Goal: Task Accomplishment & Management: Manage account settings

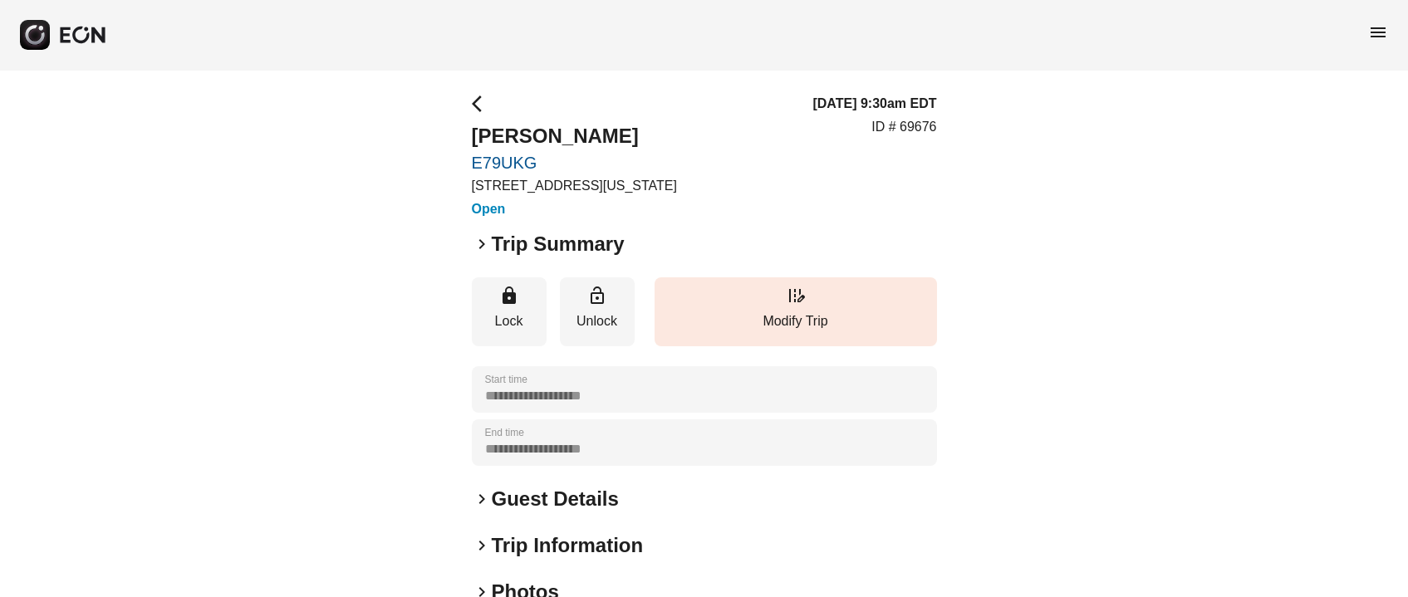
click at [472, 130] on h2 "Evan Rubin" at bounding box center [574, 136] width 205 height 27
copy h2 "Evan"
click at [572, 141] on h2 "Evan Rubin" at bounding box center [574, 136] width 205 height 27
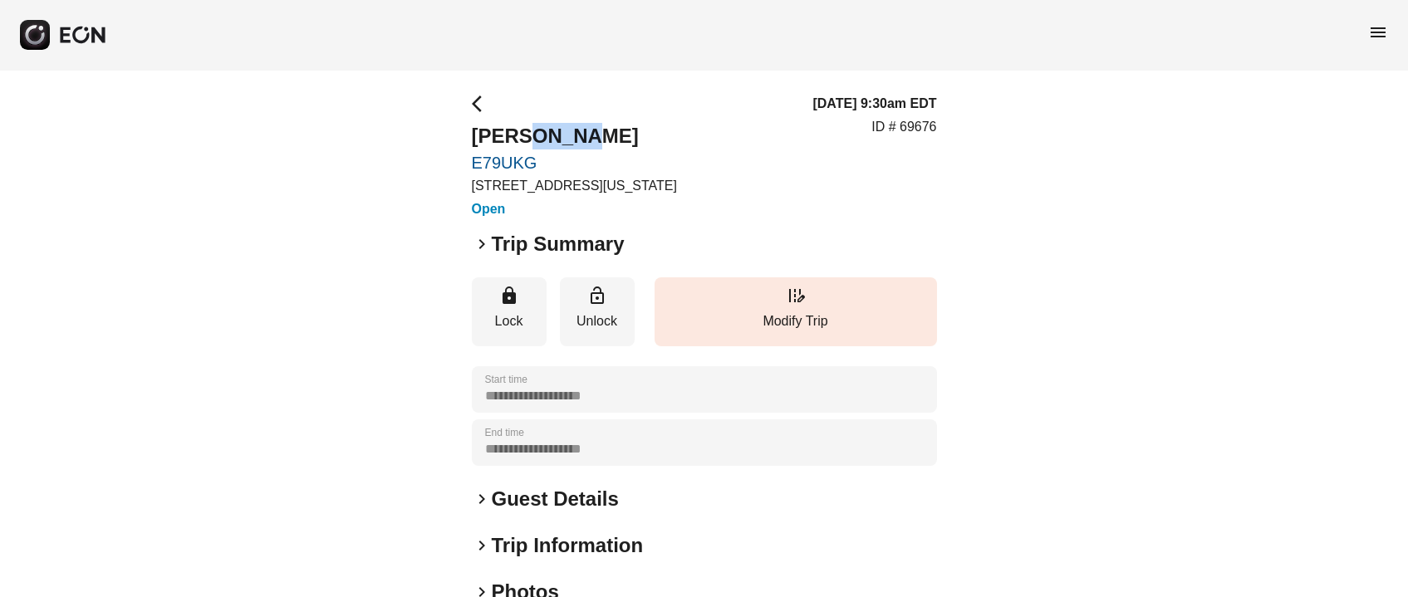
copy h2 "Rubin"
click at [534, 494] on h2 "Guest Details" at bounding box center [555, 499] width 127 height 27
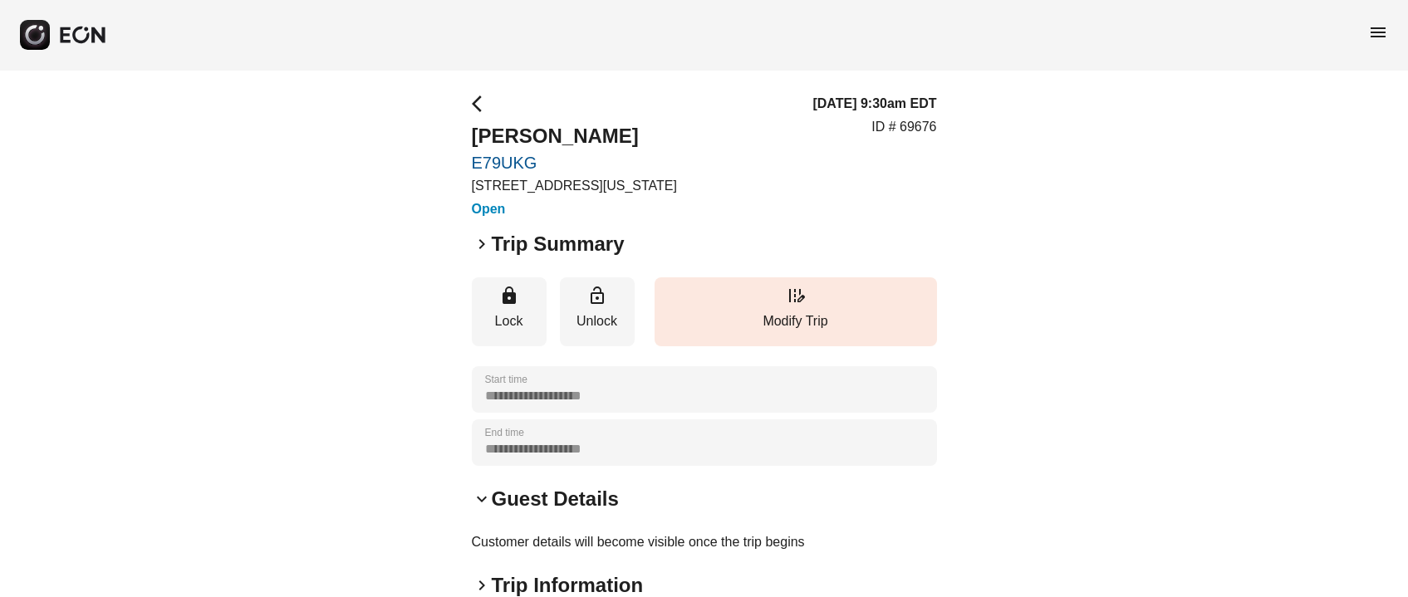
click at [924, 129] on p "ID # 69676" at bounding box center [904, 127] width 65 height 20
copy p "69676"
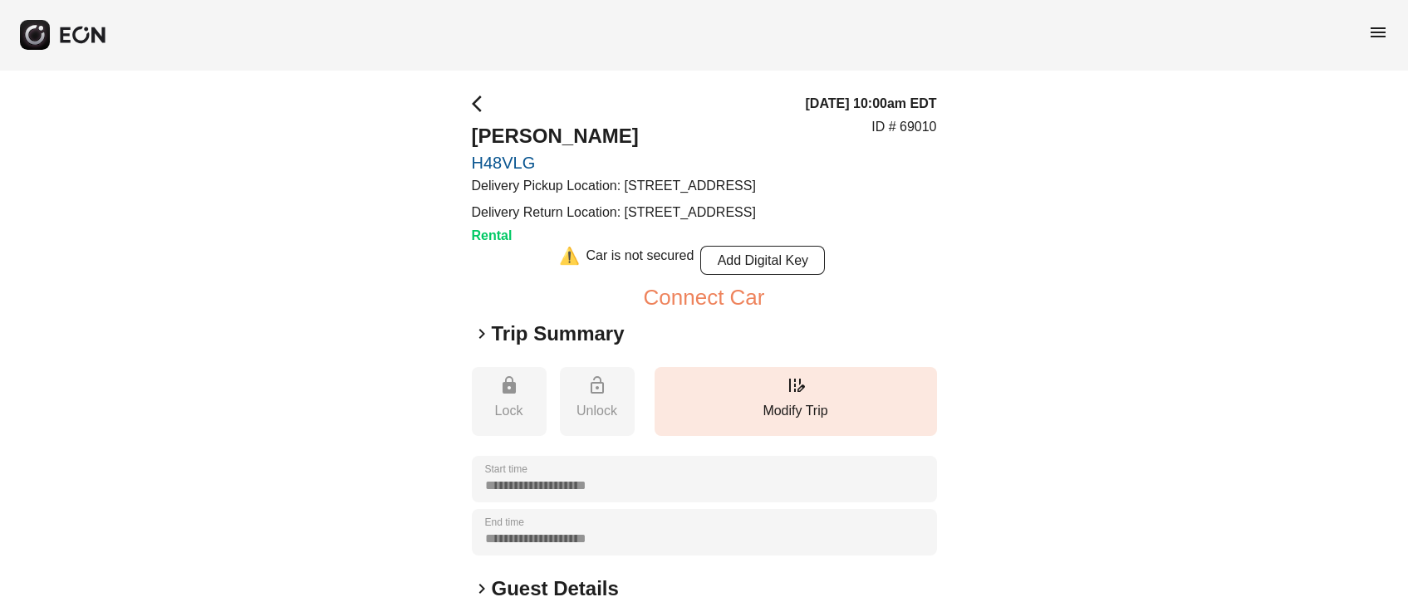
scroll to position [124, 0]
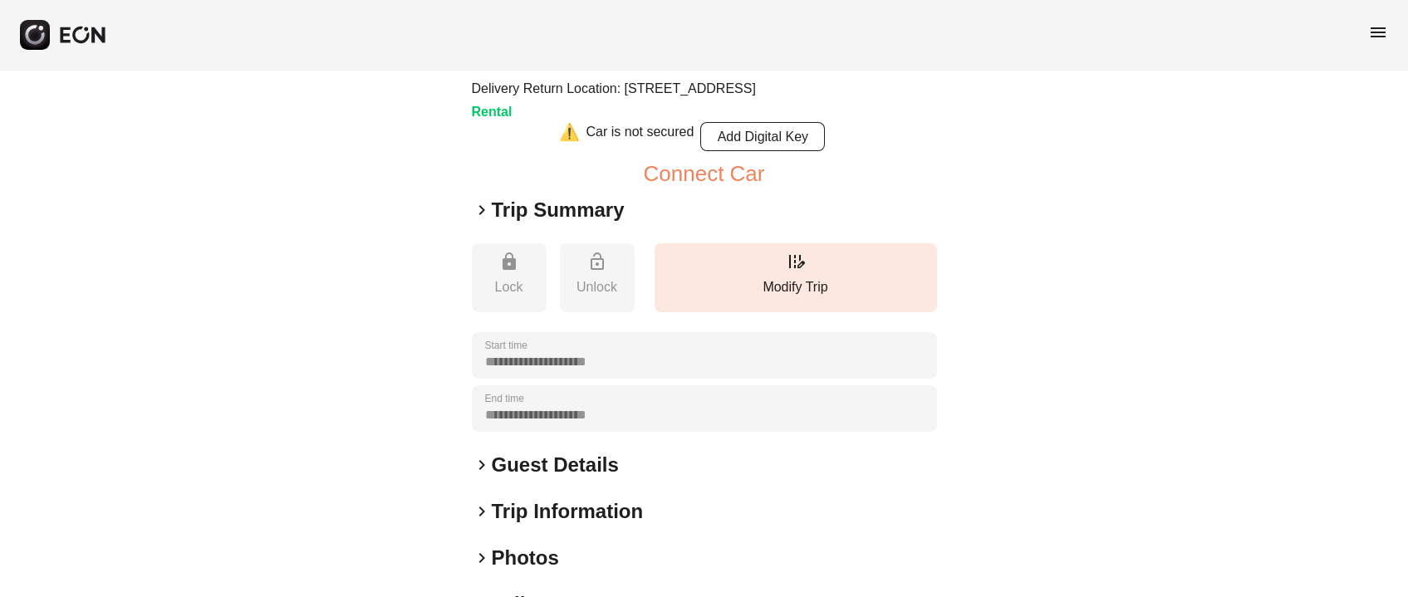
click at [787, 356] on div "**********" at bounding box center [704, 370] width 465 height 801
click at [797, 297] on p "Modify Trip" at bounding box center [796, 287] width 266 height 20
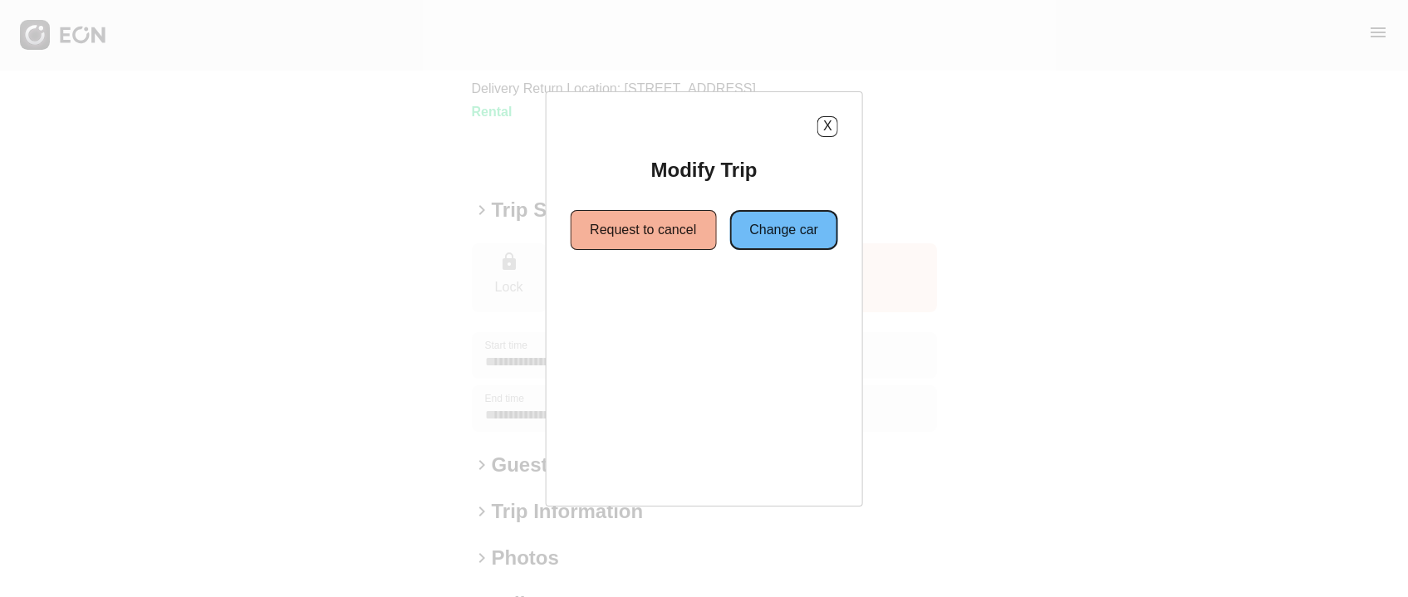
click at [770, 233] on button "Change car" at bounding box center [783, 230] width 109 height 40
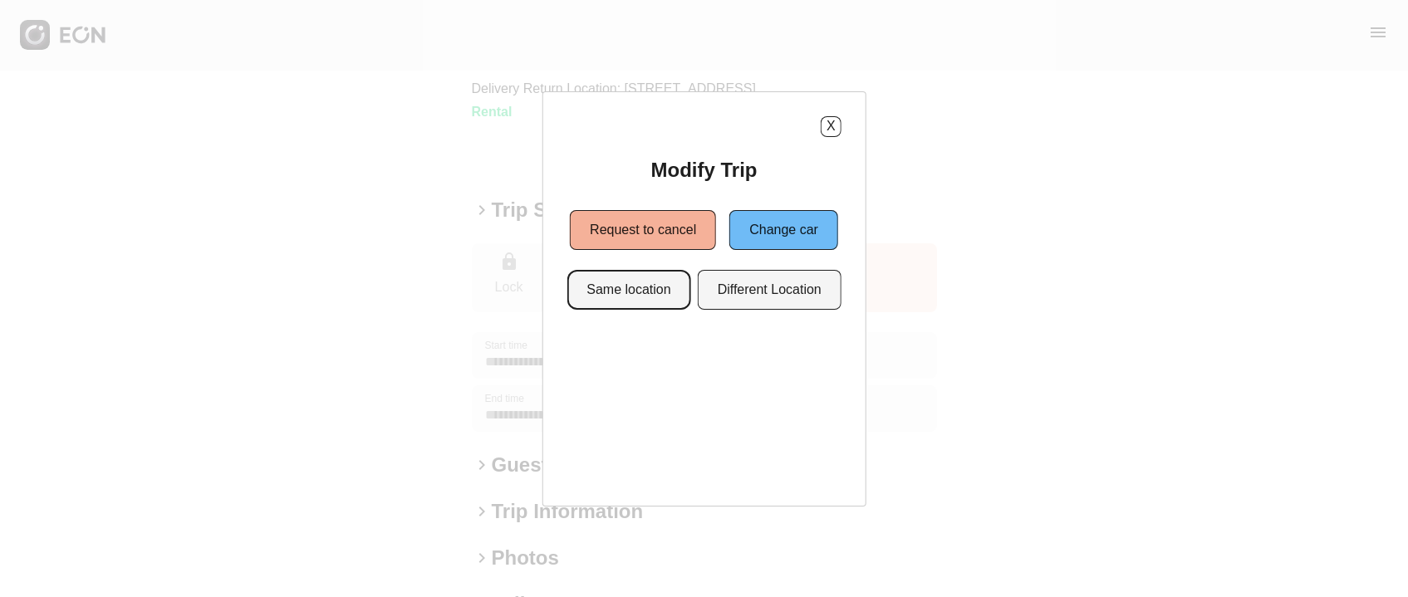
click at [655, 291] on button "Same location" at bounding box center [629, 290] width 124 height 40
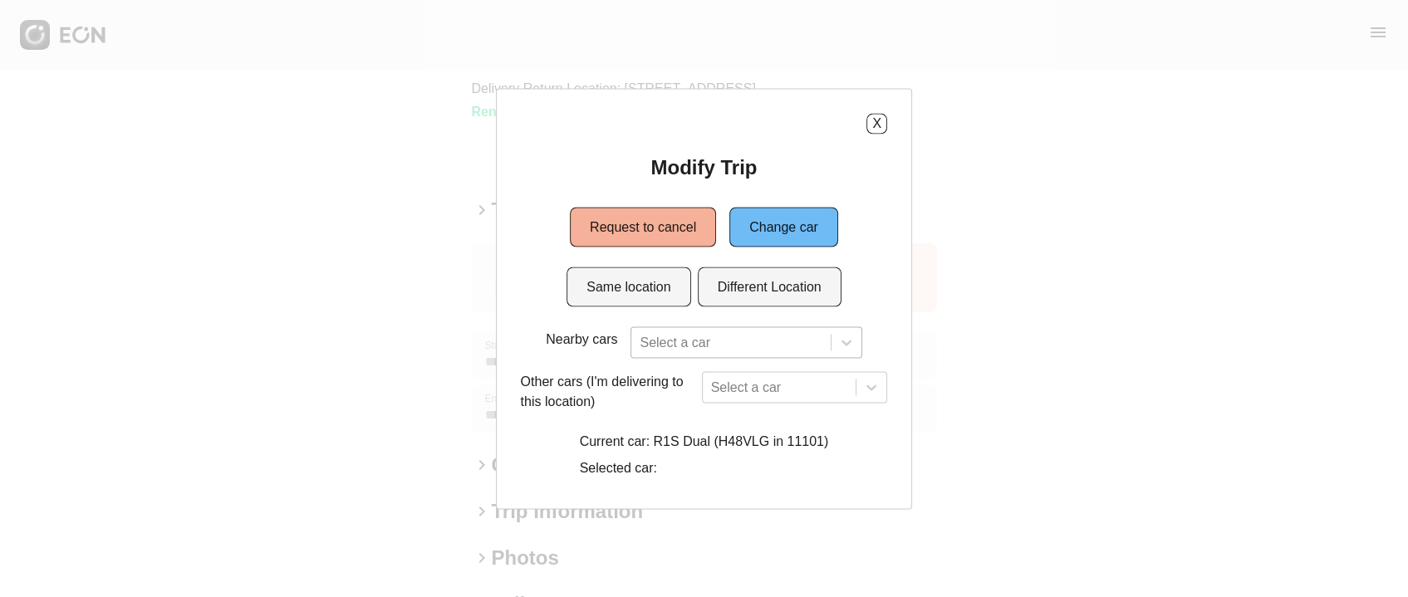
click at [673, 331] on div at bounding box center [731, 342] width 182 height 23
type input "*"
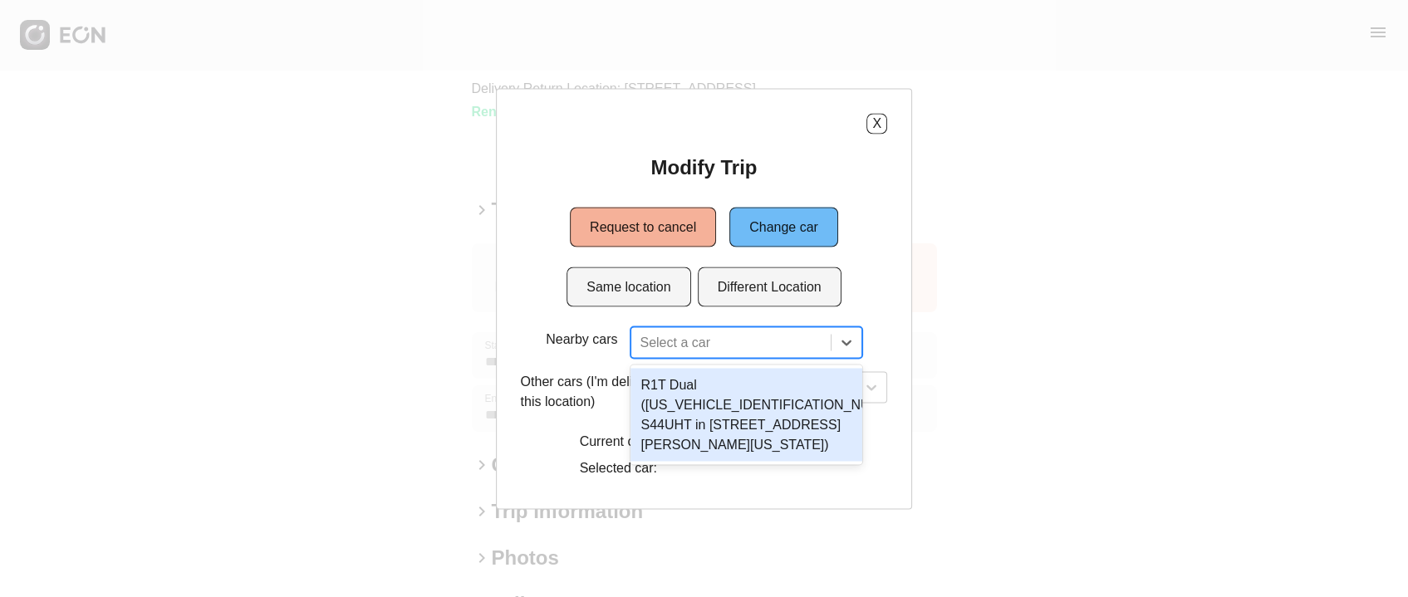
click at [586, 319] on div "Modify Trip Request to cancel Change car Same location Different Location Nearb…" at bounding box center [704, 319] width 367 height 331
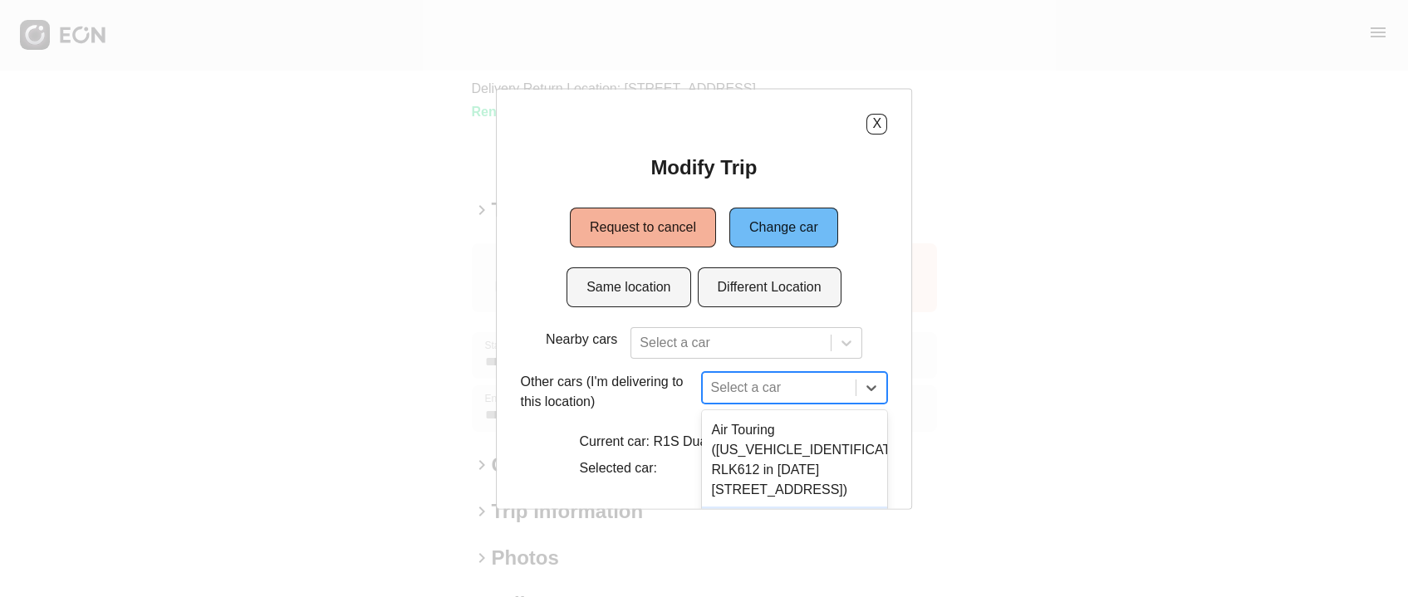
click at [749, 390] on div "3 results available. Use Up and Down to choose options, press Enter to select t…" at bounding box center [795, 387] width 186 height 32
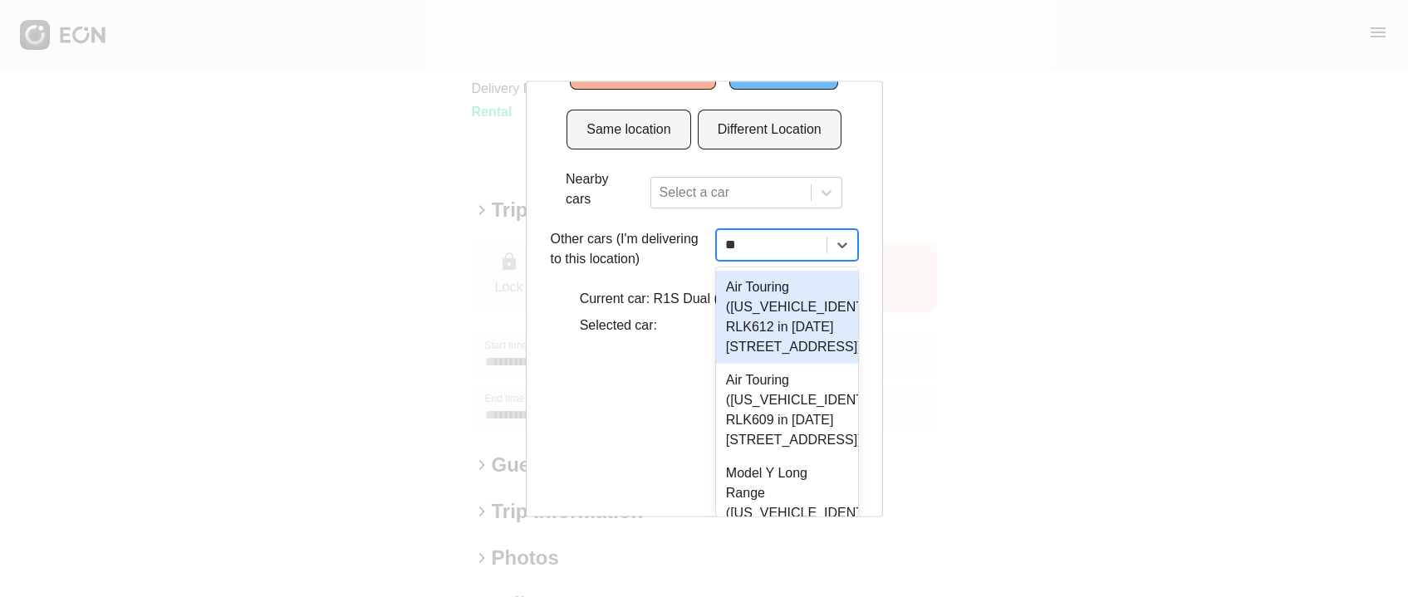
scroll to position [0, 0]
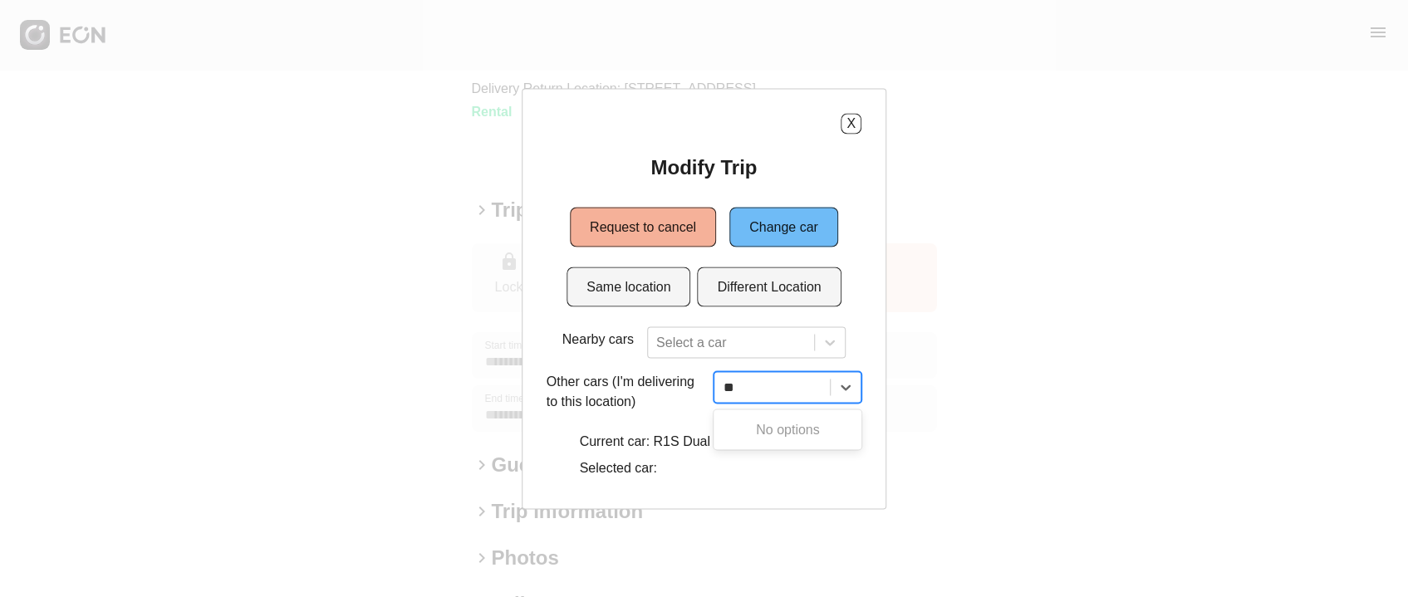
type input "*"
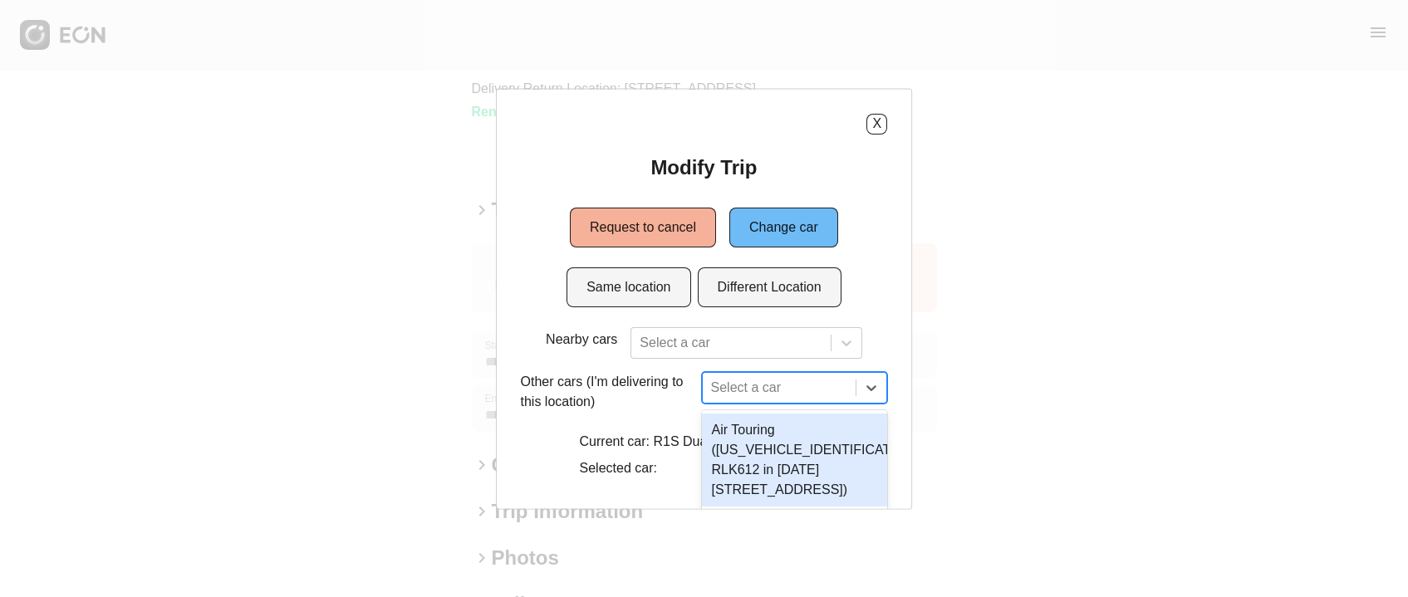
click at [891, 123] on div "X Modify Trip Request to cancel Change car Same location Different Location Nea…" at bounding box center [704, 298] width 417 height 421
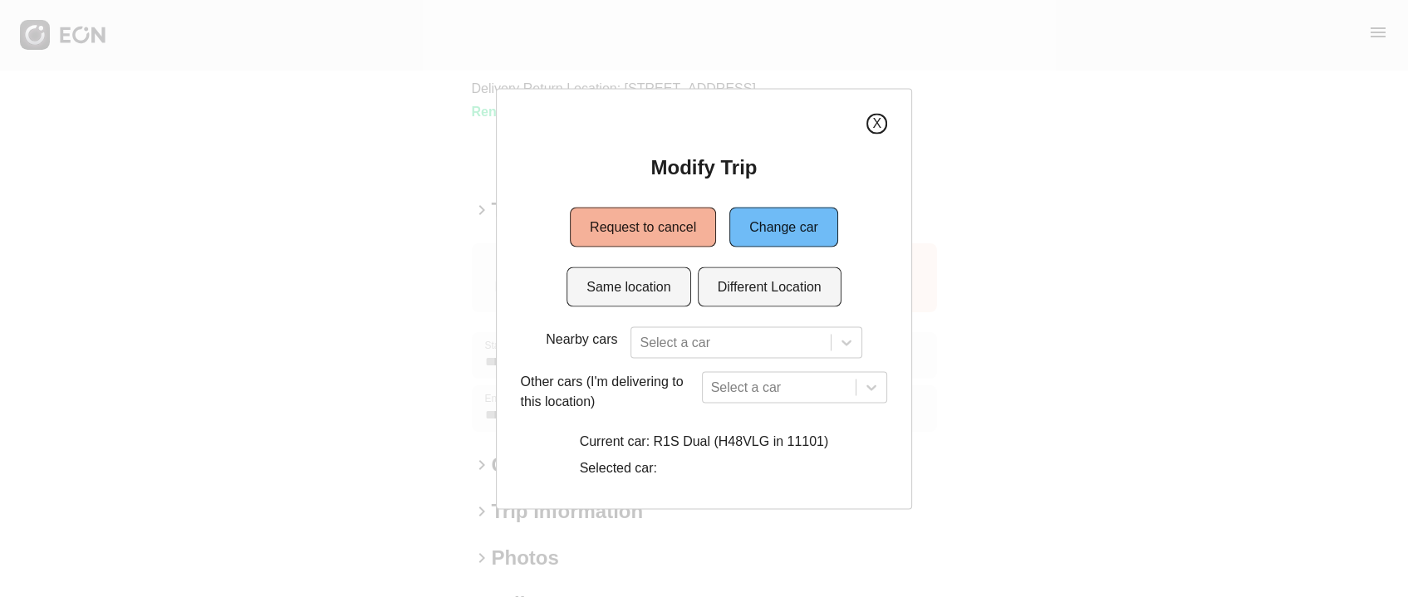
click at [878, 125] on button "X" at bounding box center [877, 123] width 21 height 21
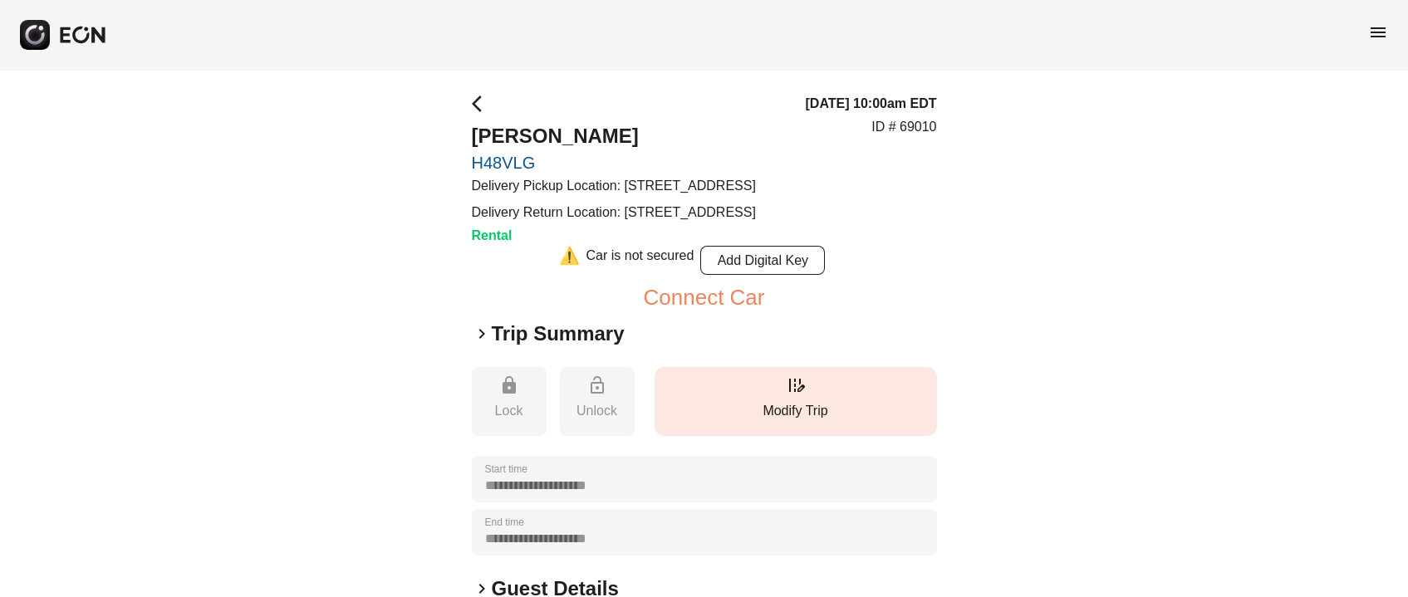
click at [778, 417] on button "edit_road Modify Trip" at bounding box center [796, 401] width 282 height 69
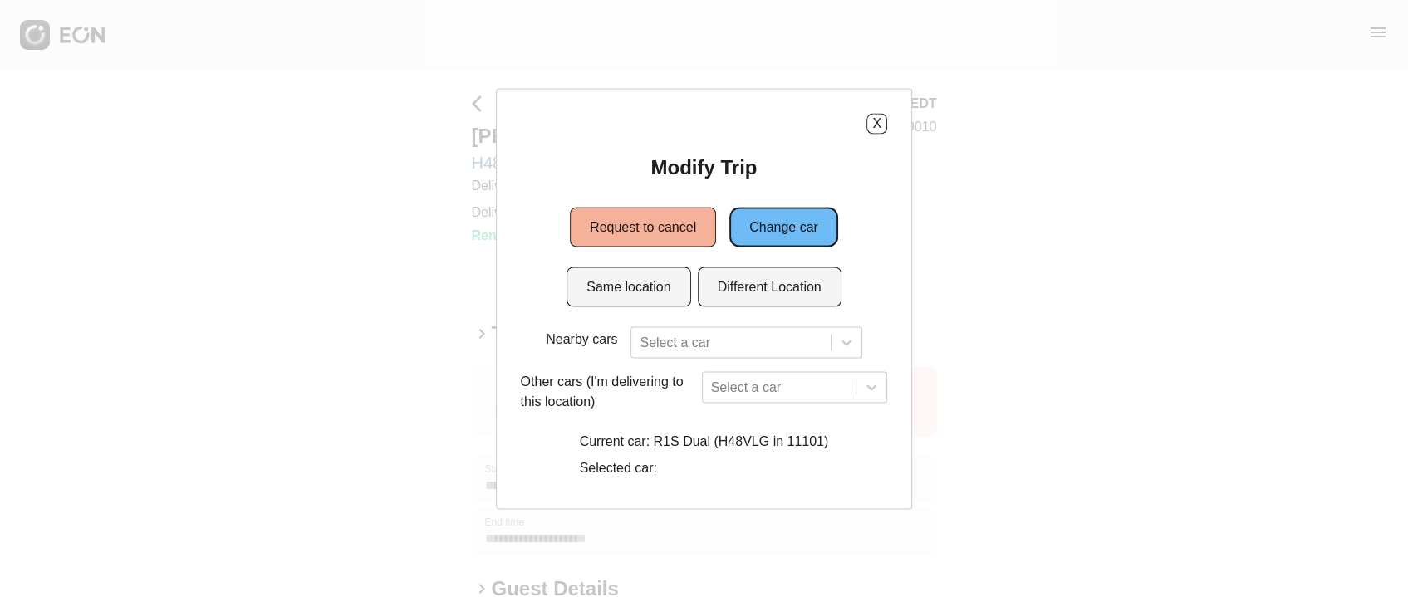
click at [803, 222] on button "Change car" at bounding box center [783, 227] width 109 height 40
click at [631, 300] on button "Same location" at bounding box center [629, 287] width 124 height 40
click at [687, 350] on div at bounding box center [731, 342] width 182 height 23
type input "***"
click at [597, 360] on div "Nearby cars Select a car Other cars (I'm delivering to this location) Select a …" at bounding box center [704, 406] width 367 height 158
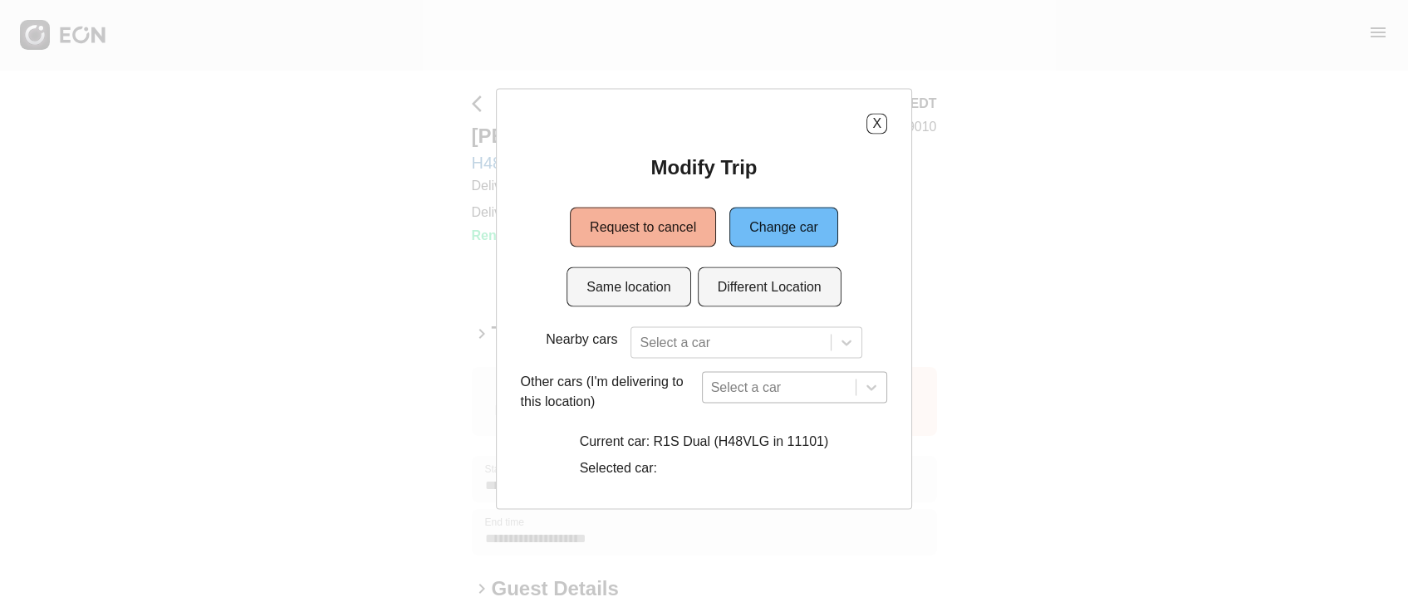
click at [757, 371] on div "Select a car" at bounding box center [795, 387] width 186 height 32
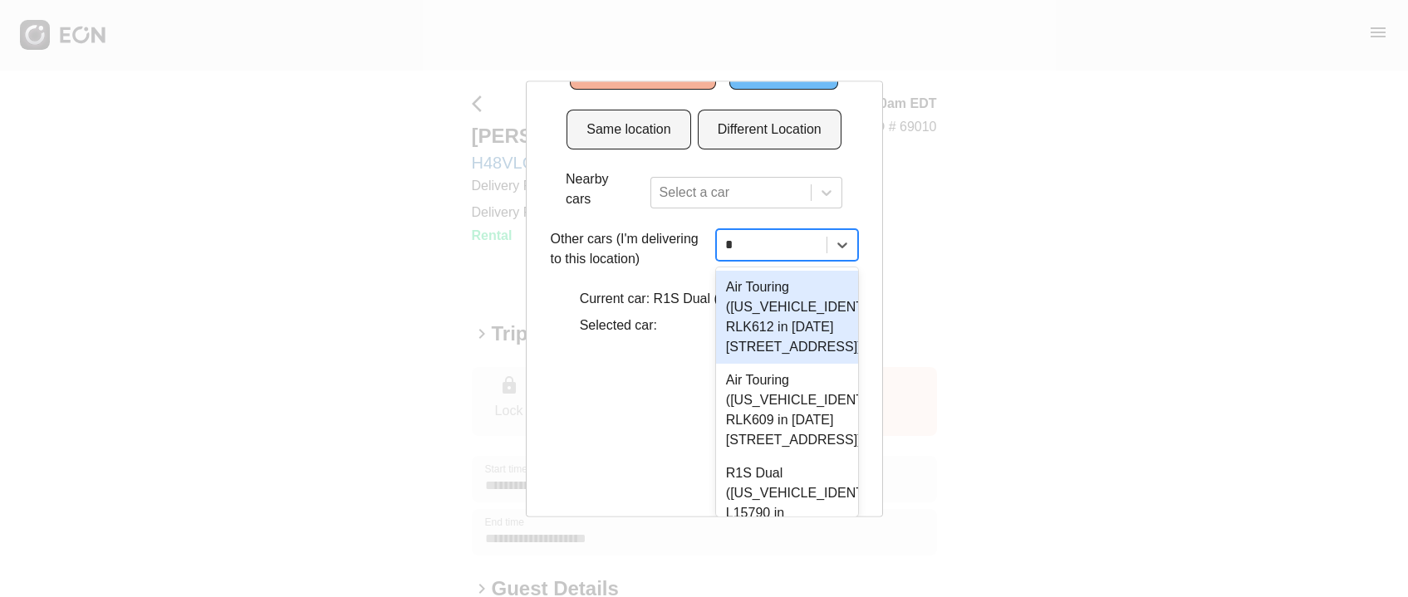
type input "**"
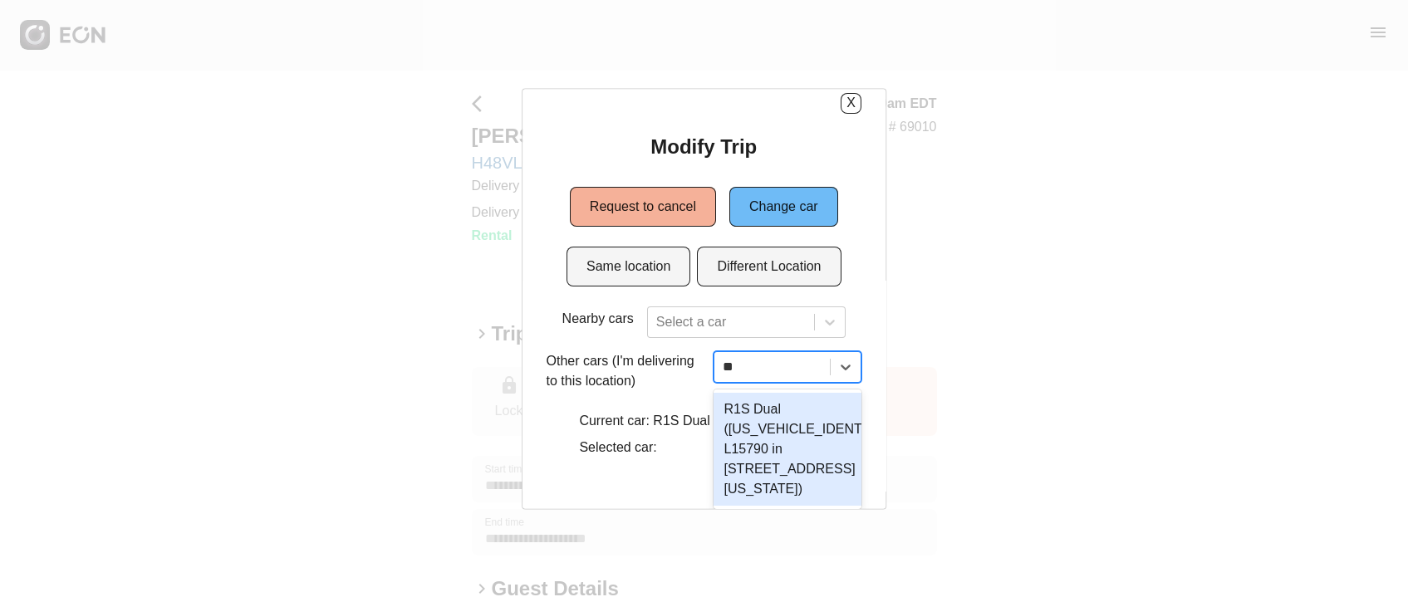
scroll to position [60, 0]
click at [760, 392] on div "R1S Dual (7PDSGABA0PN022103 L15790 in 610 Exterior Street, The Bronx, New York …" at bounding box center [788, 448] width 148 height 113
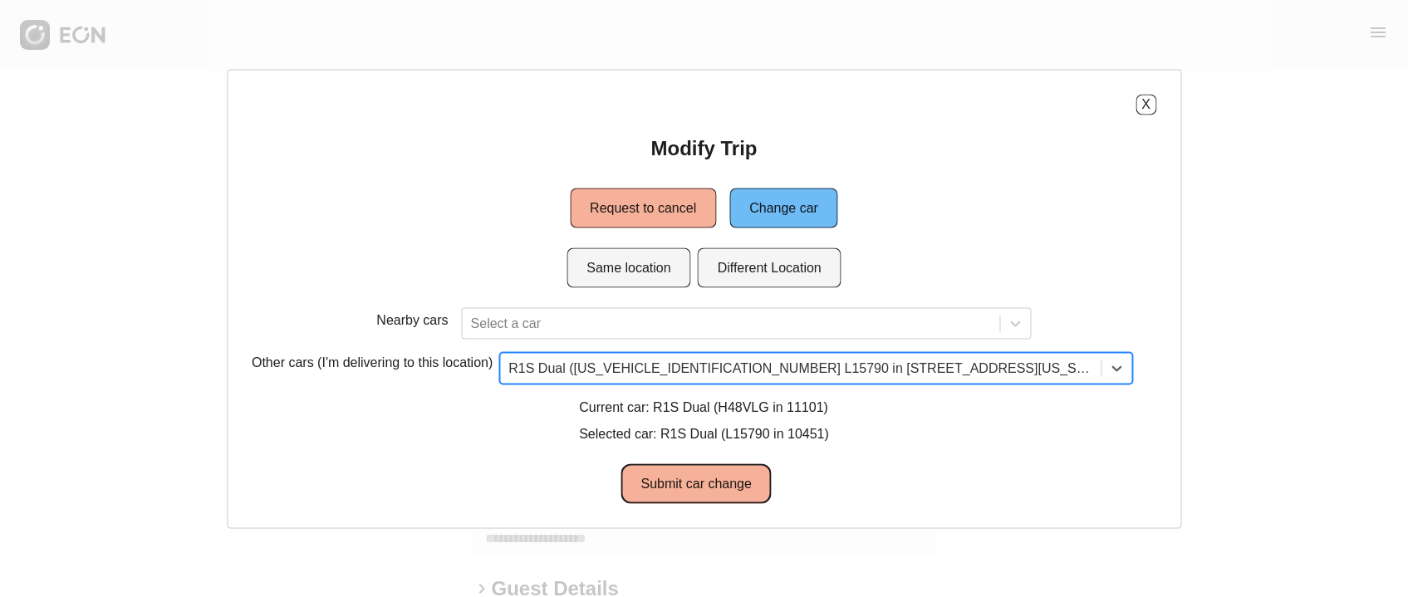
click at [747, 481] on button "Submit car change" at bounding box center [696, 484] width 150 height 40
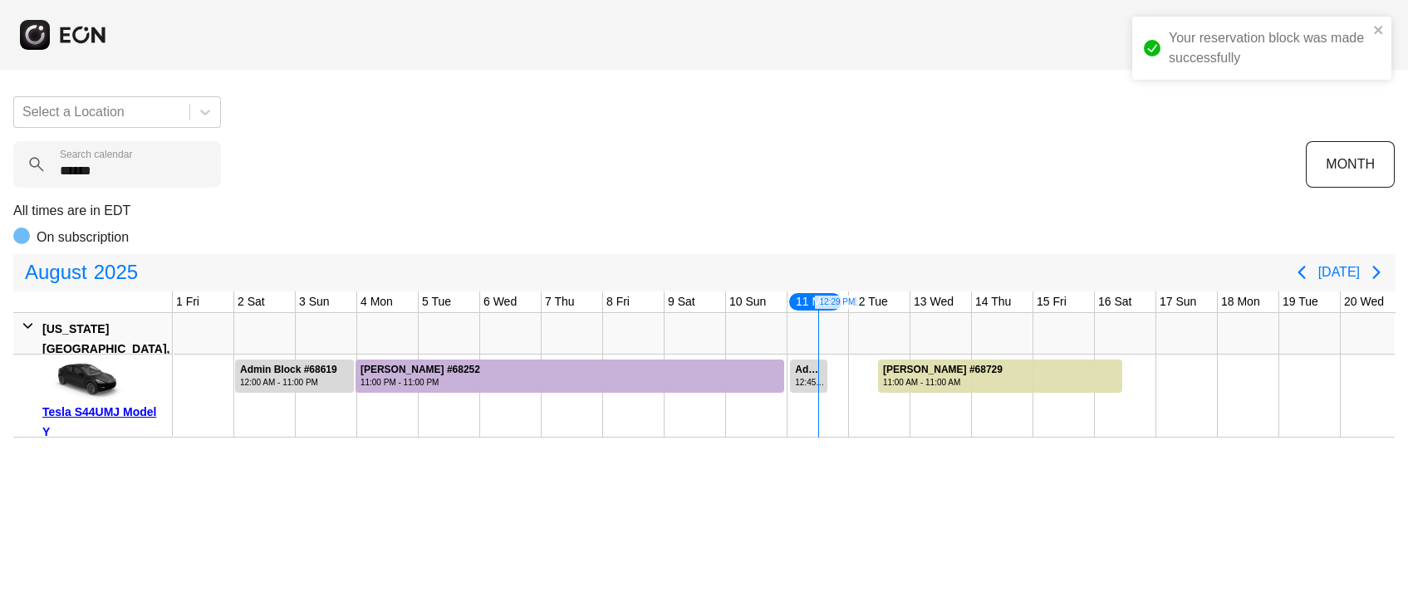
scroll to position [0, 523]
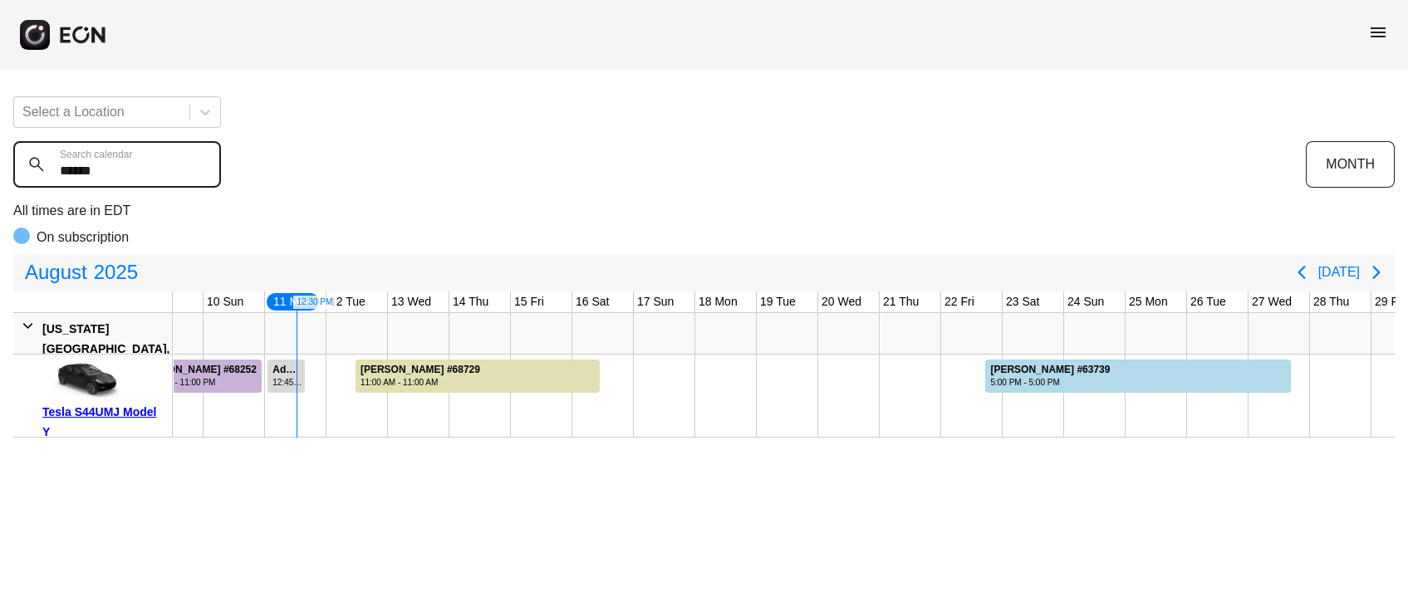
click at [108, 165] on calendar "******" at bounding box center [117, 164] width 208 height 47
paste calendar "text"
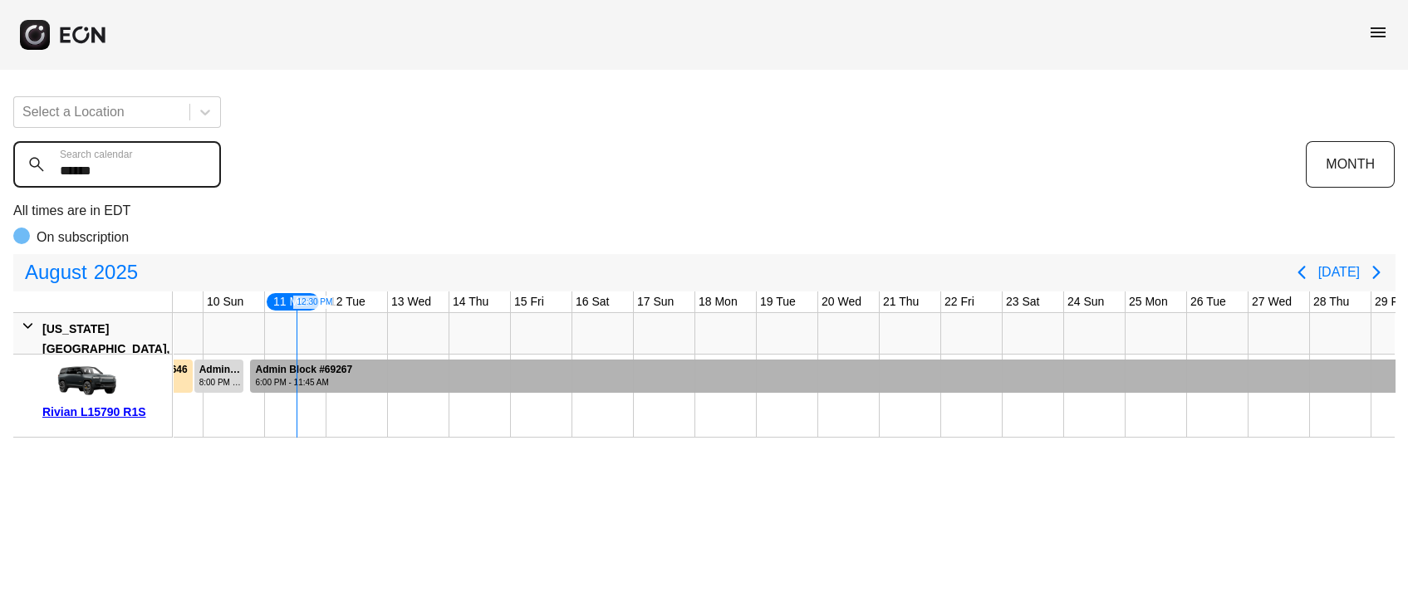
type calendar "******"
click at [464, 366] on div at bounding box center [902, 376] width 1305 height 33
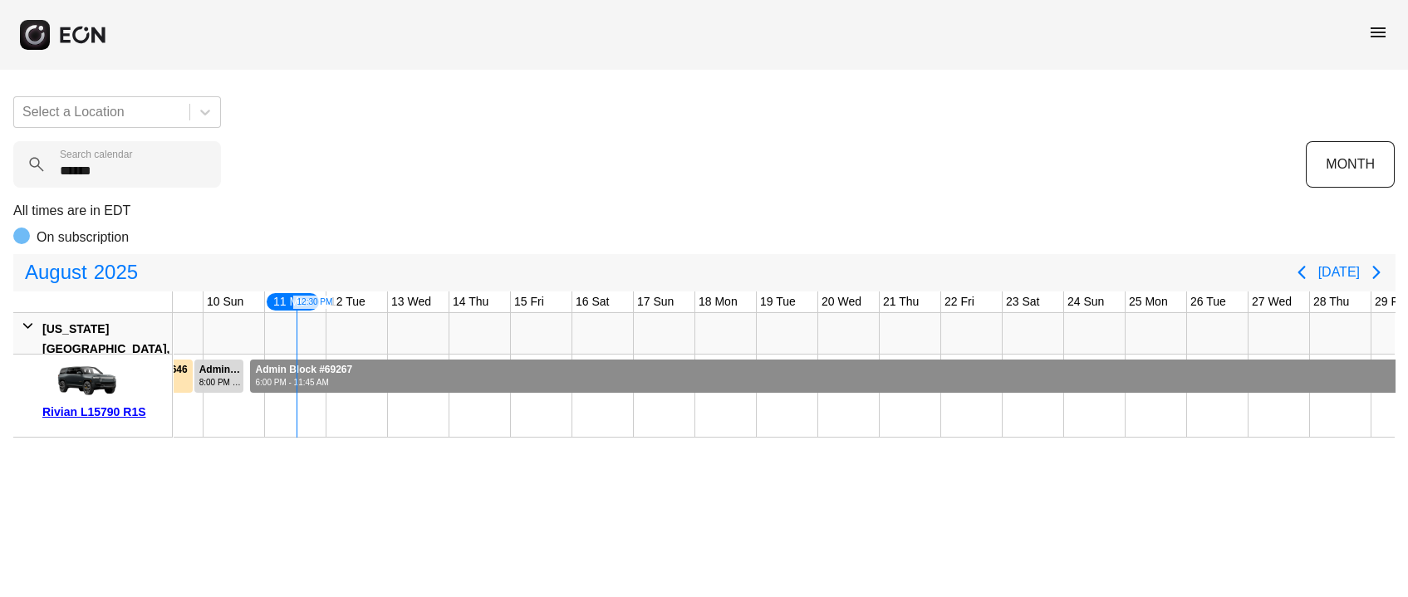
click at [466, 366] on div at bounding box center [902, 376] width 1305 height 33
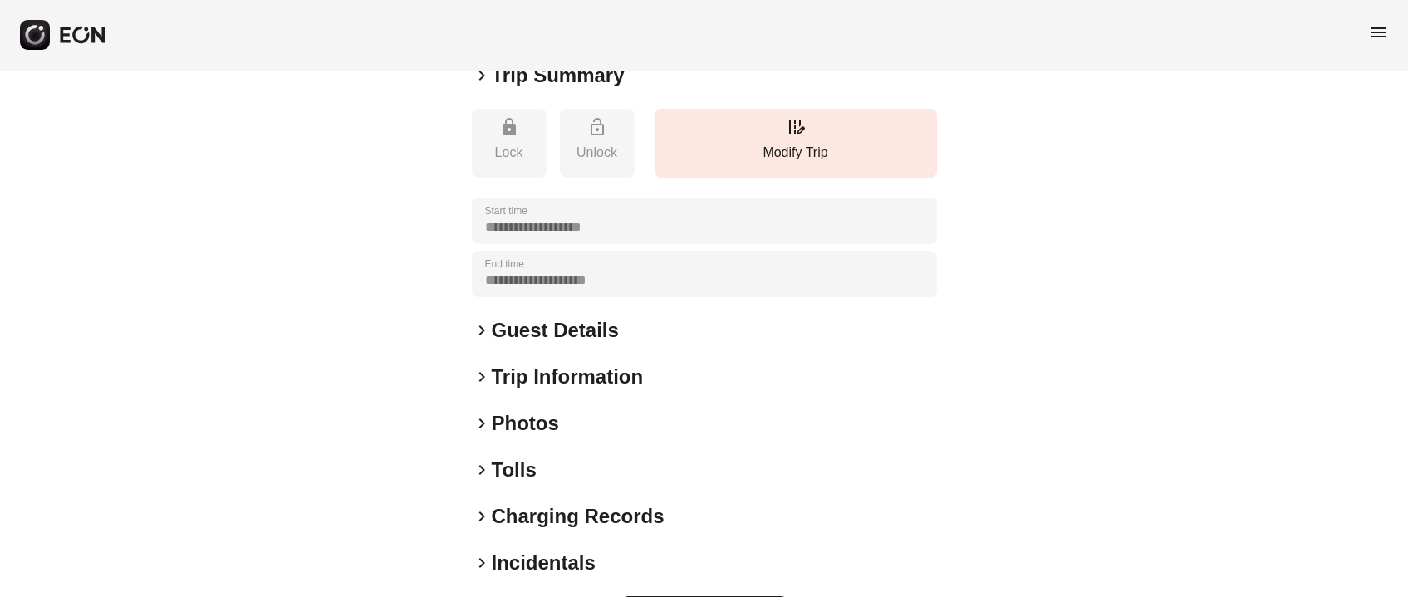
scroll to position [348, 0]
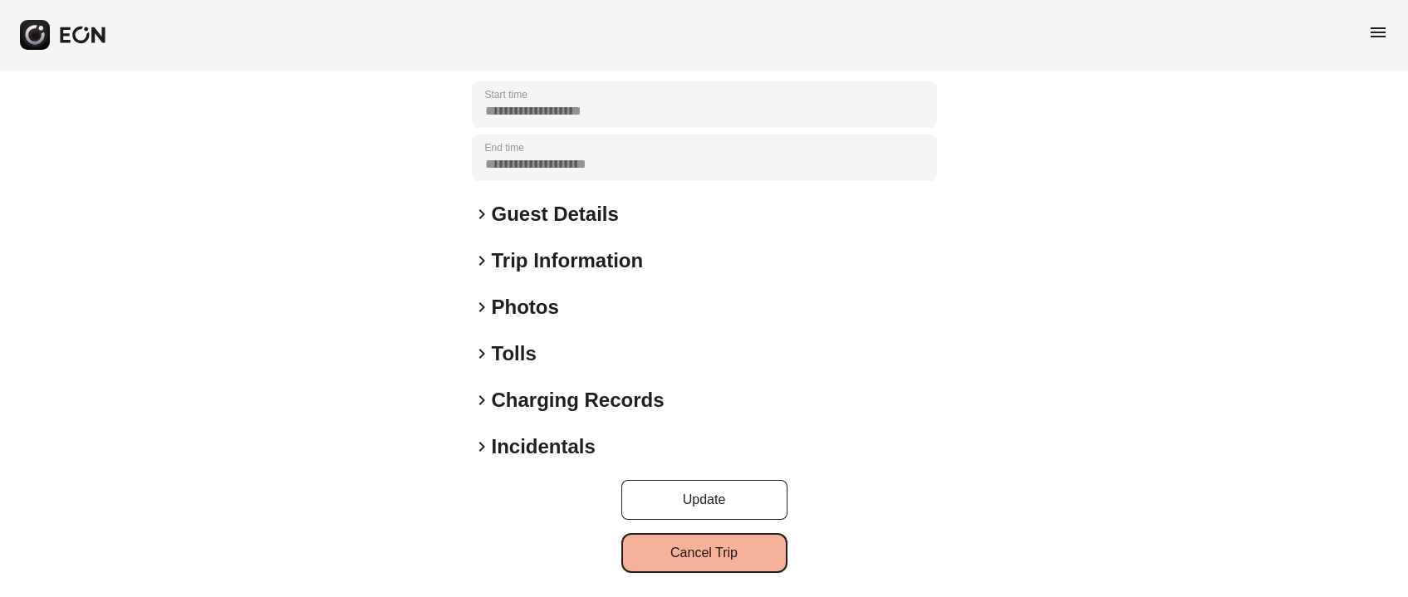
click at [711, 559] on button "Cancel Trip" at bounding box center [704, 553] width 166 height 40
drag, startPoint x: 1285, startPoint y: 51, endPoint x: 1176, endPoint y: 96, distance: 118.5
click at [1284, 52] on div "Trip cancelled successfully" at bounding box center [1268, 43] width 199 height 20
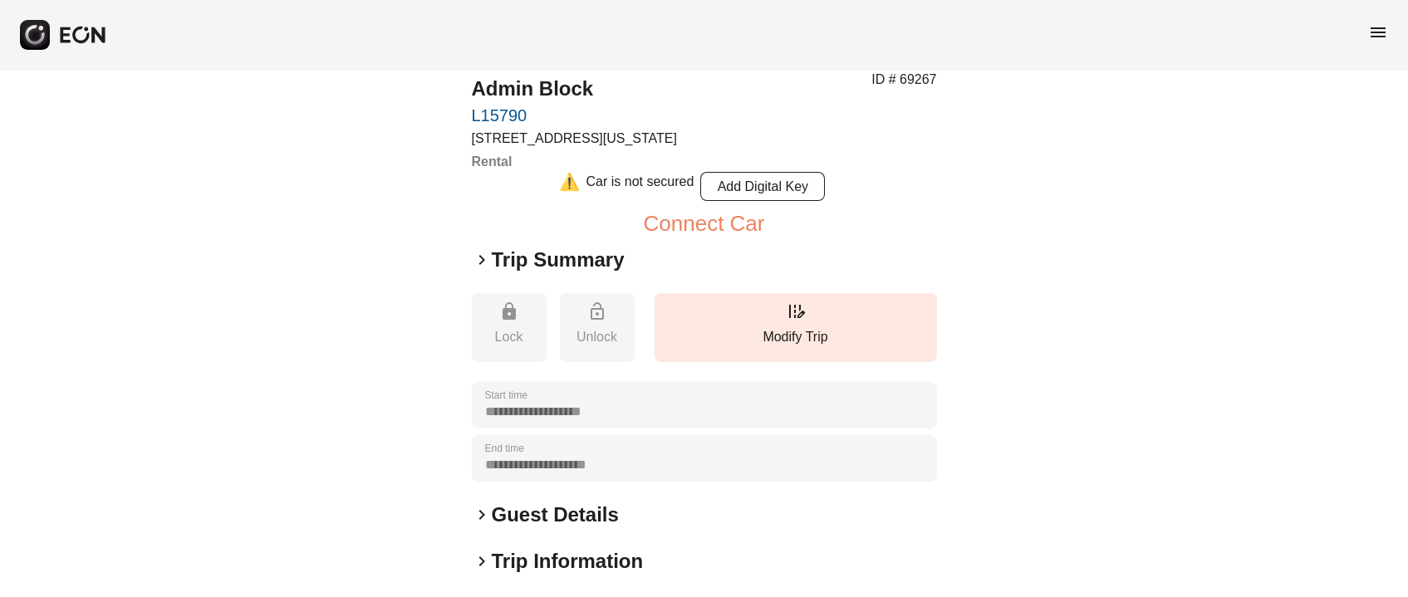
scroll to position [0, 0]
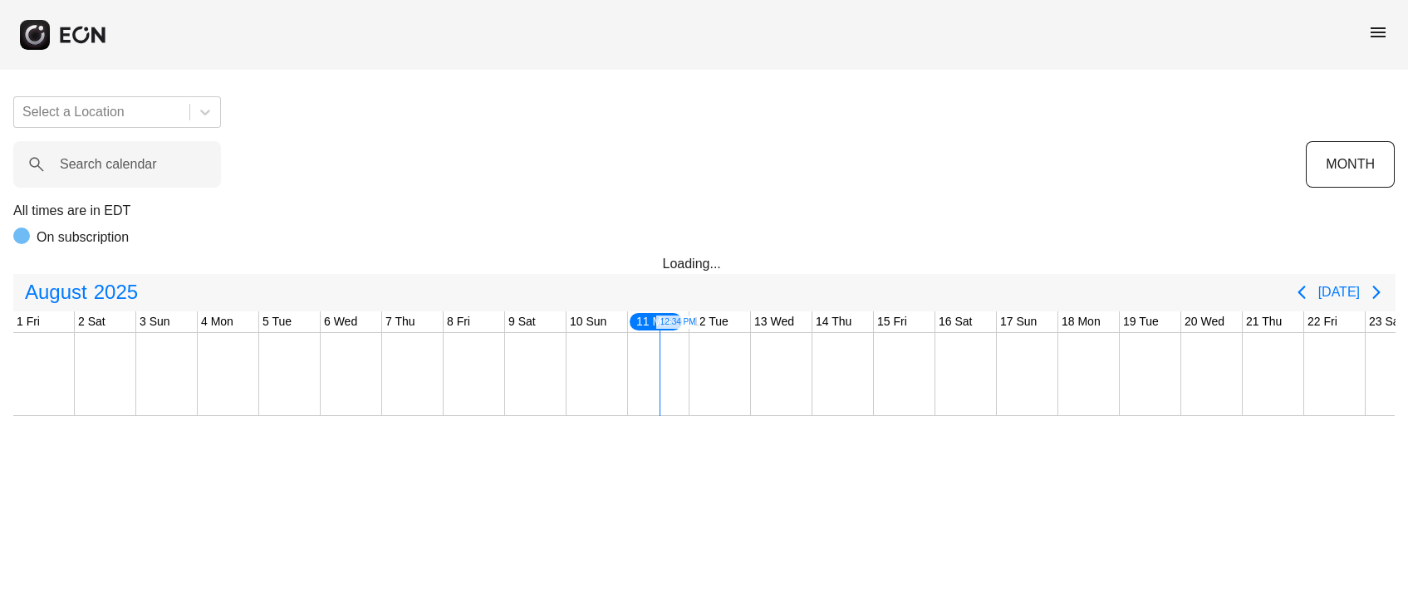
scroll to position [0, 523]
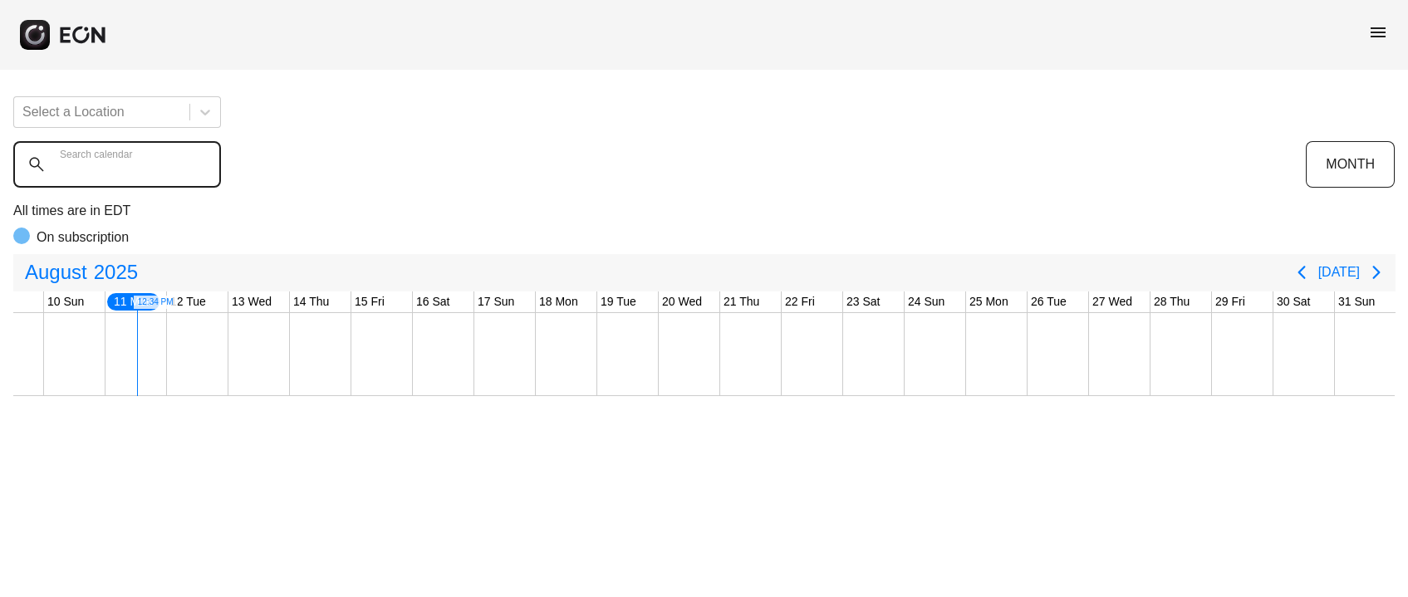
click at [159, 179] on calendar "Search calendar" at bounding box center [117, 164] width 208 height 47
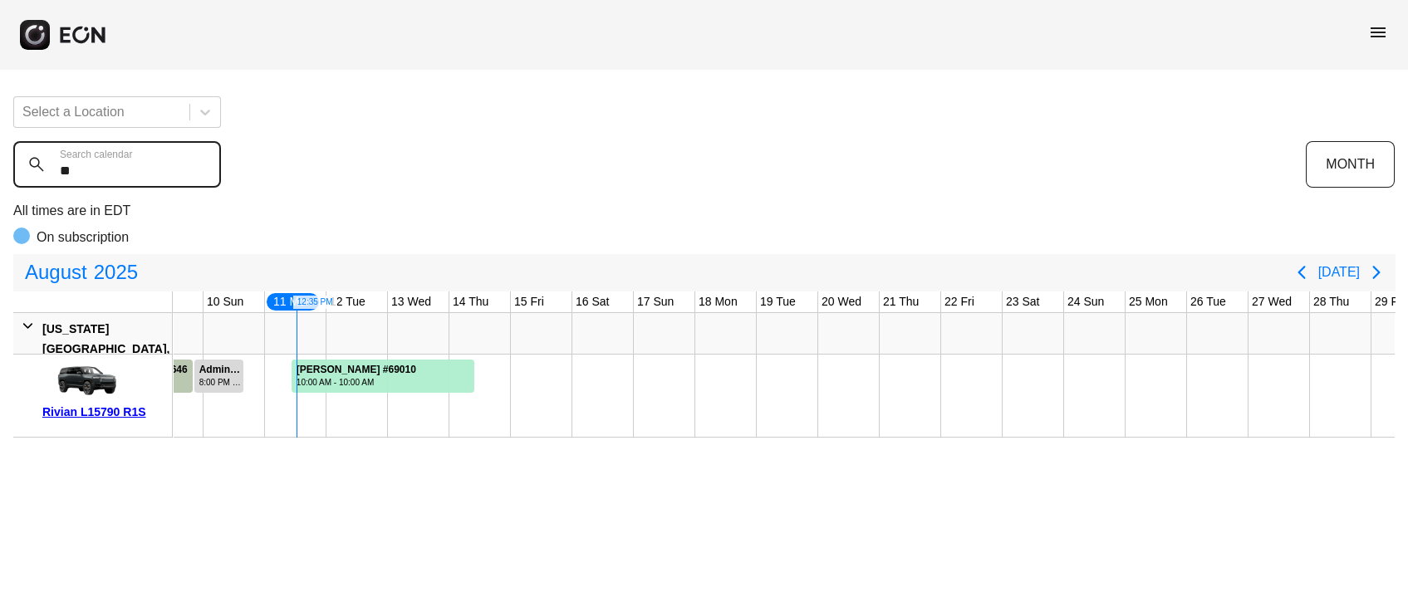
click at [110, 171] on calendar "**" at bounding box center [117, 164] width 208 height 47
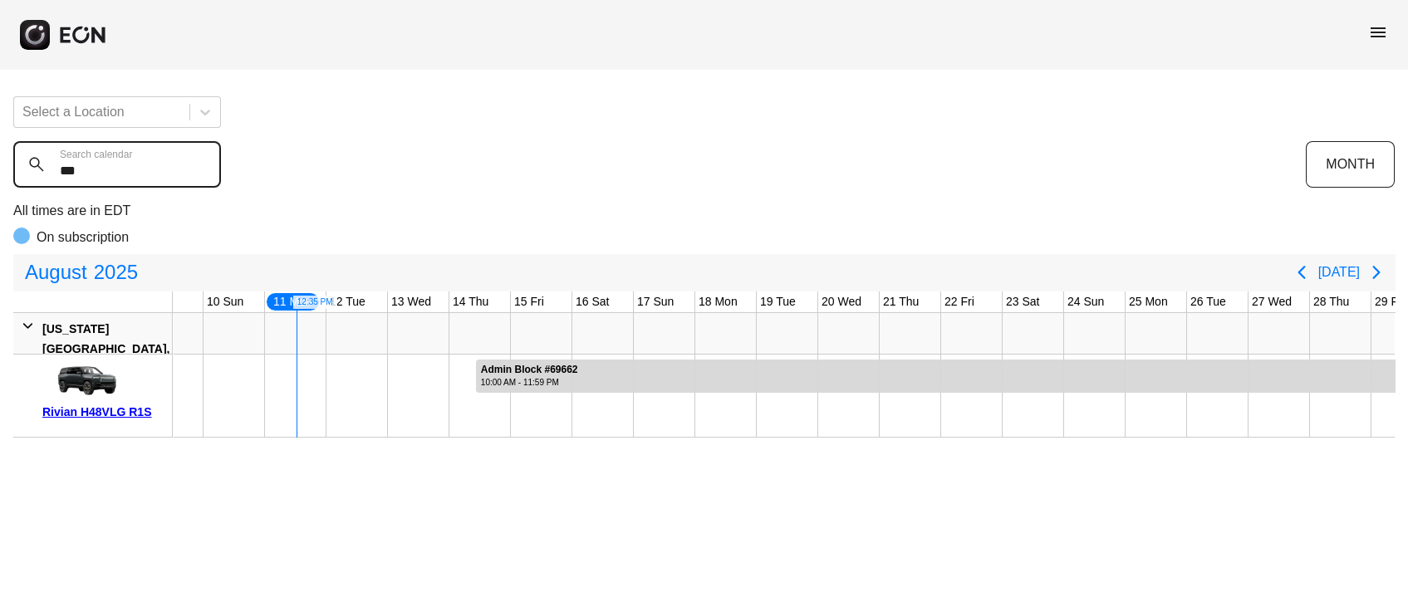
type calendar "***"
